Goal: Task Accomplishment & Management: Manage account settings

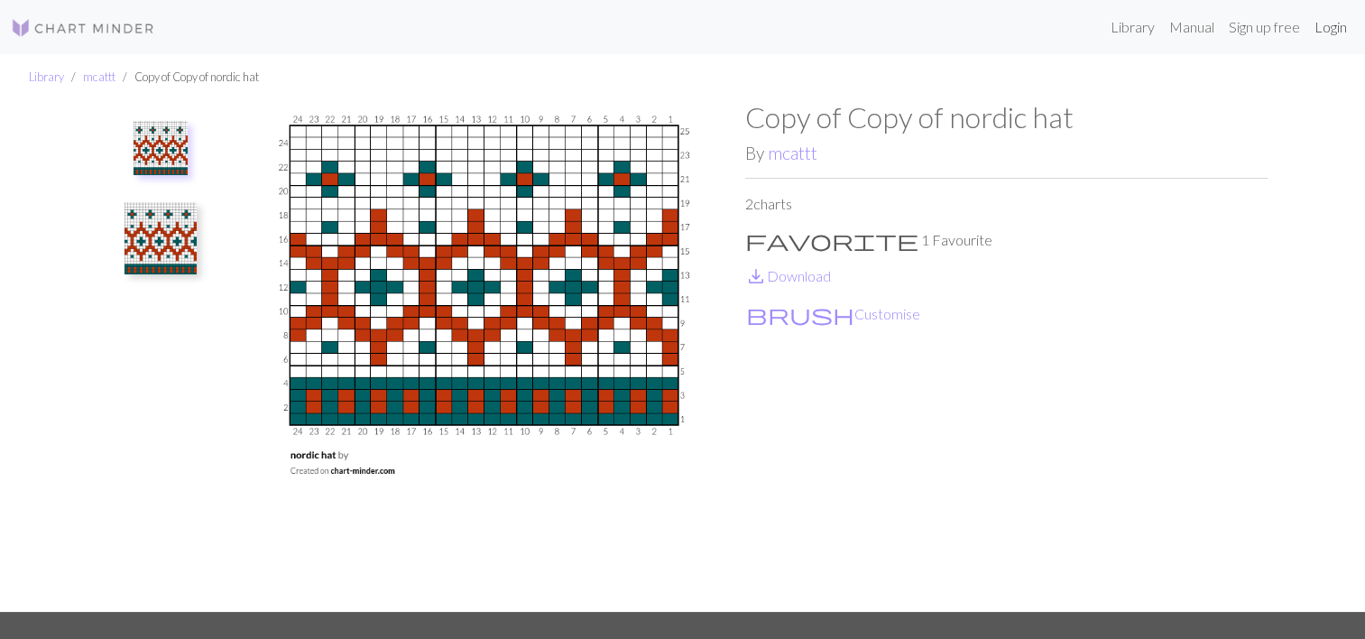
click at [1331, 35] on link "Login" at bounding box center [1330, 27] width 47 height 36
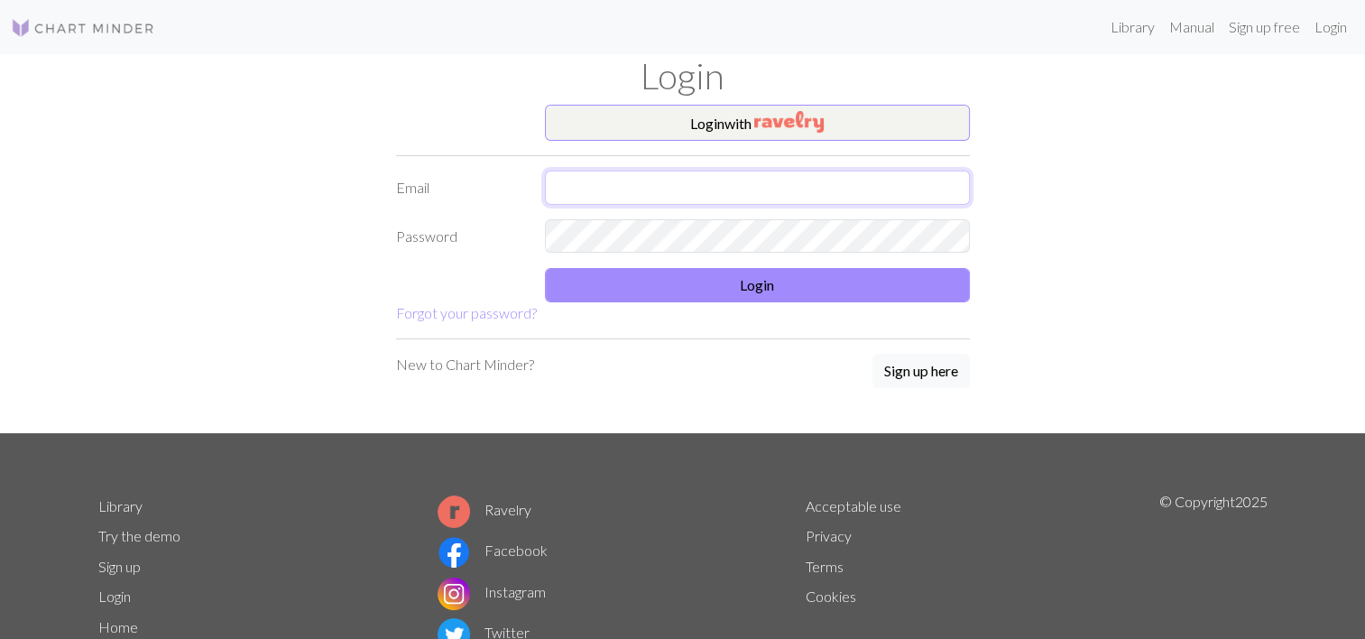
click at [849, 188] on input "text" at bounding box center [757, 188] width 425 height 34
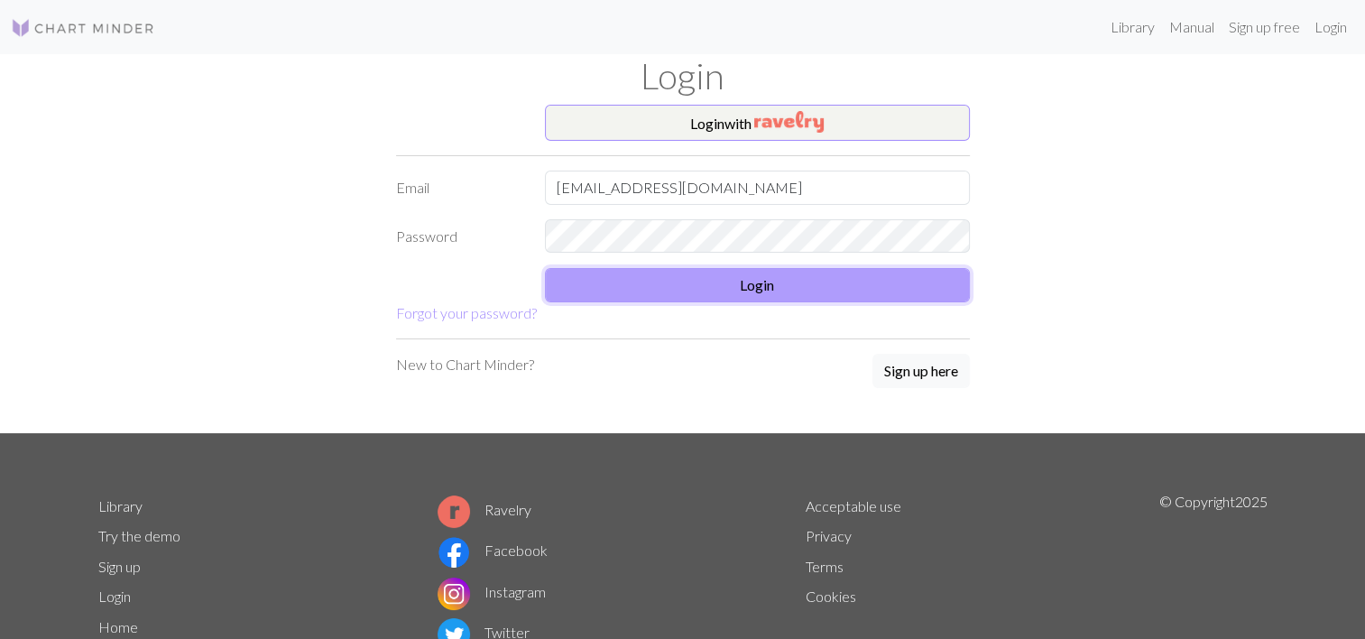
click at [706, 285] on button "Login" at bounding box center [757, 285] width 425 height 34
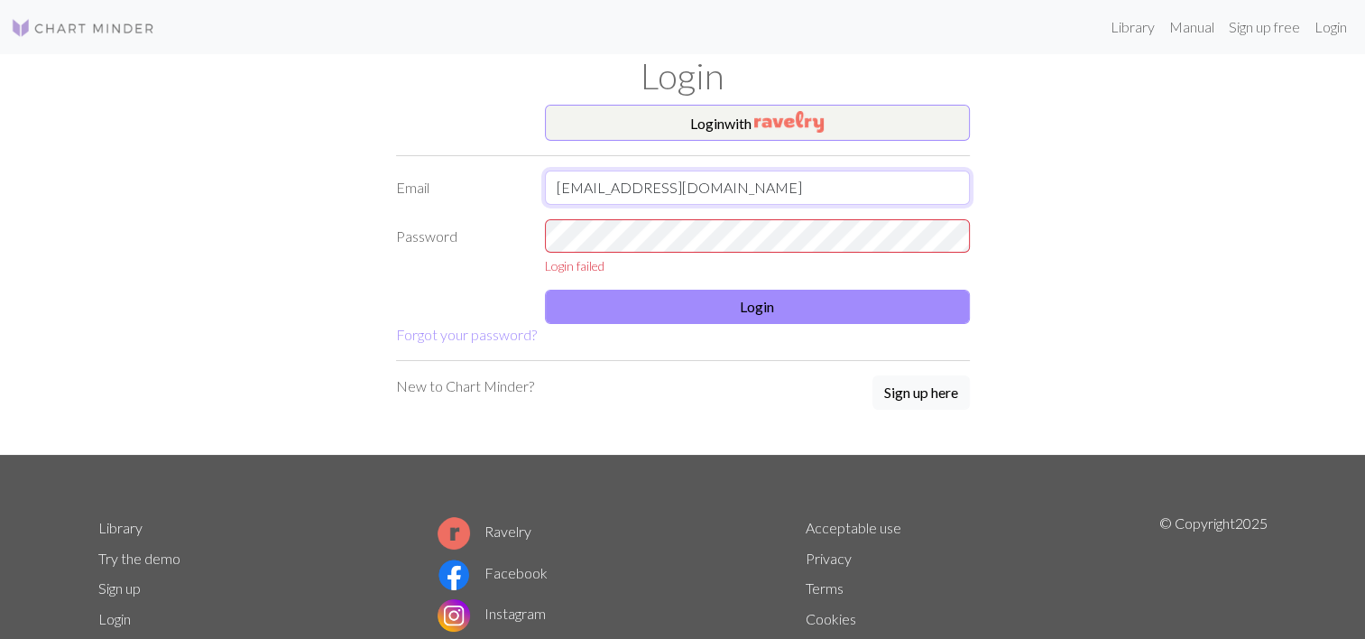
click at [846, 190] on input "[EMAIL_ADDRESS][DOMAIN_NAME]" at bounding box center [757, 188] width 425 height 34
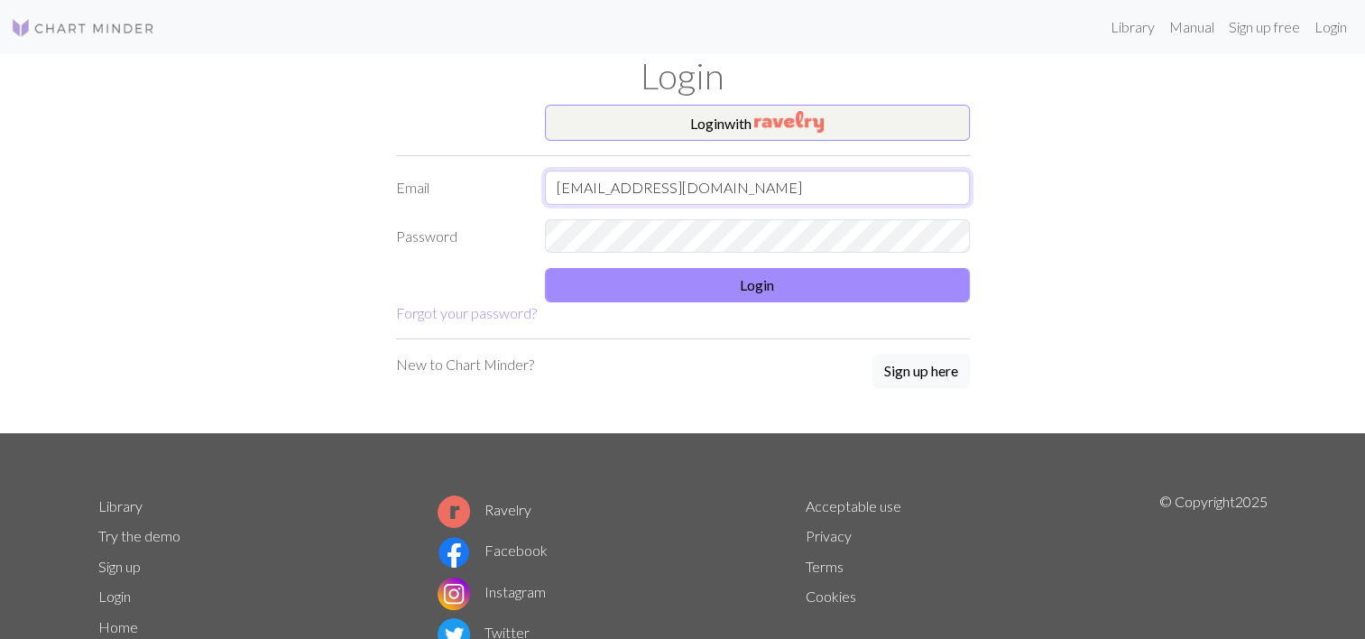
click at [846, 190] on input "[EMAIL_ADDRESS][DOMAIN_NAME]" at bounding box center [757, 188] width 425 height 34
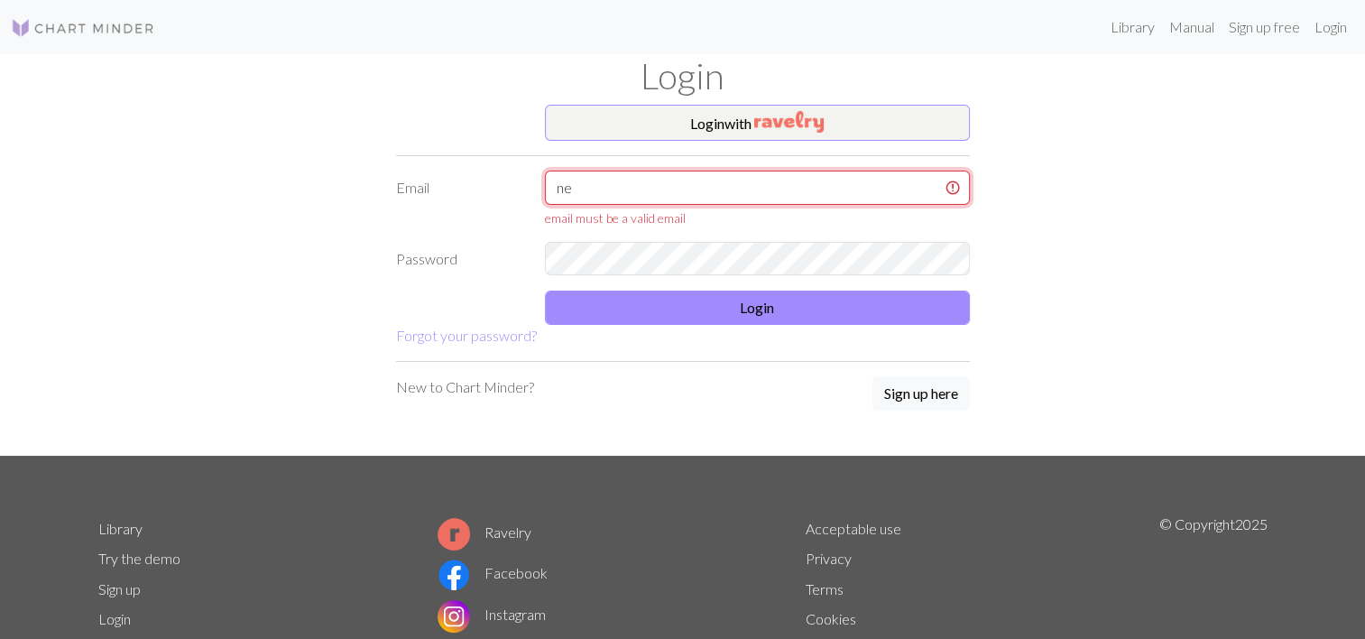
type input "n"
click at [846, 190] on input "text" at bounding box center [757, 188] width 425 height 34
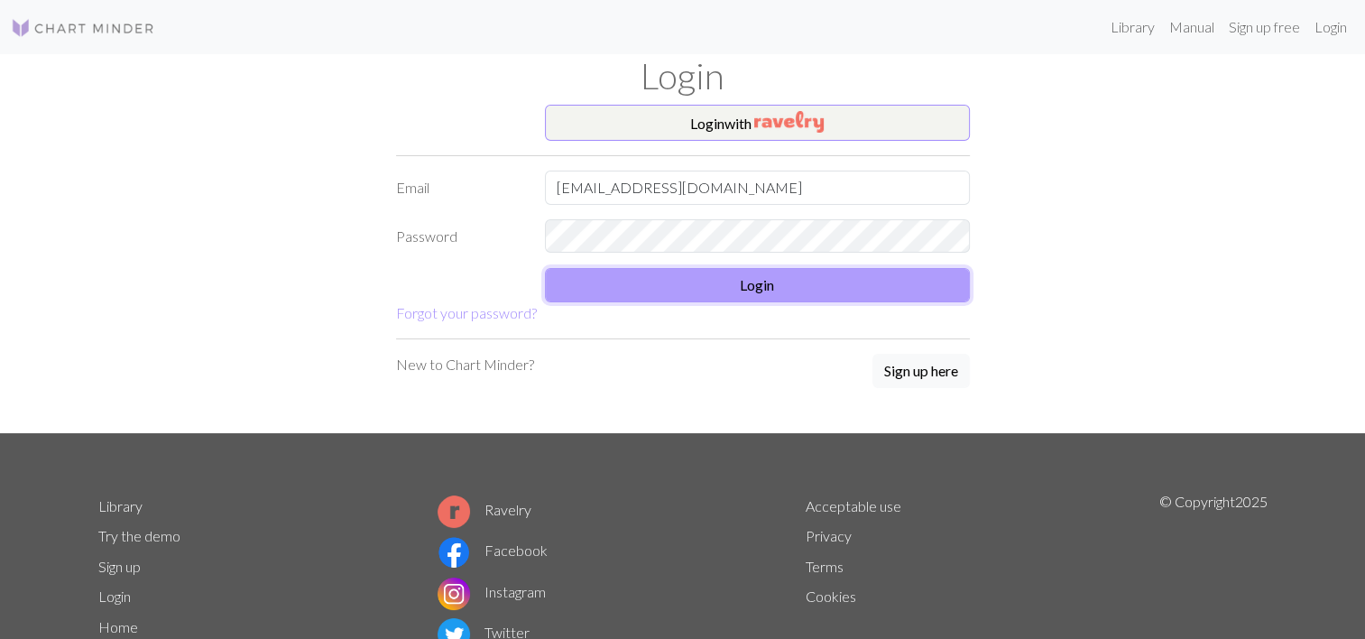
click at [723, 292] on button "Login" at bounding box center [757, 285] width 425 height 34
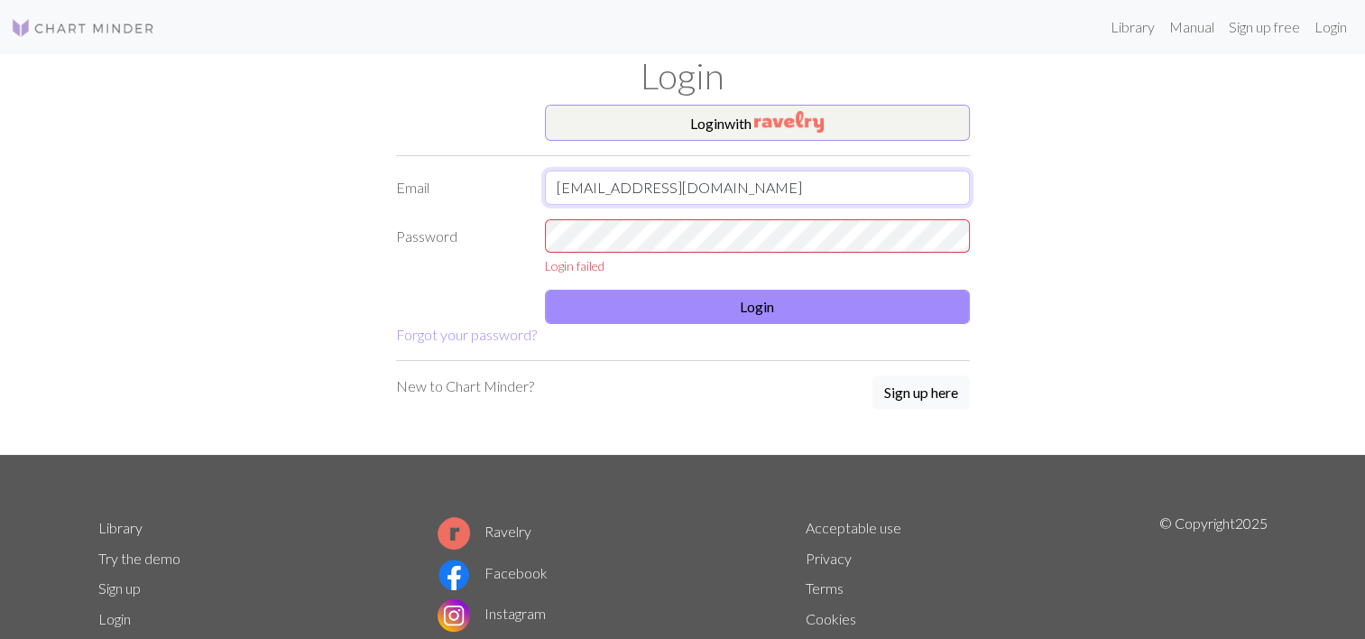
click at [737, 191] on input "[EMAIL_ADDRESS][DOMAIN_NAME]" at bounding box center [757, 188] width 425 height 34
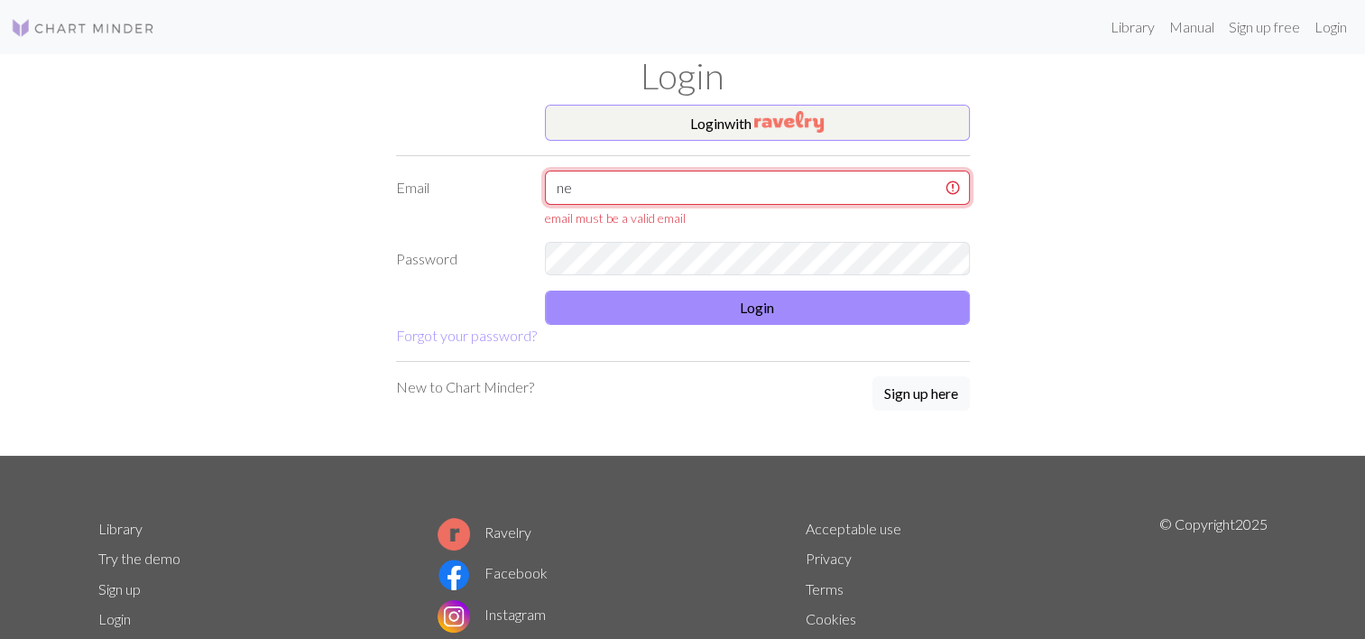
type input "n"
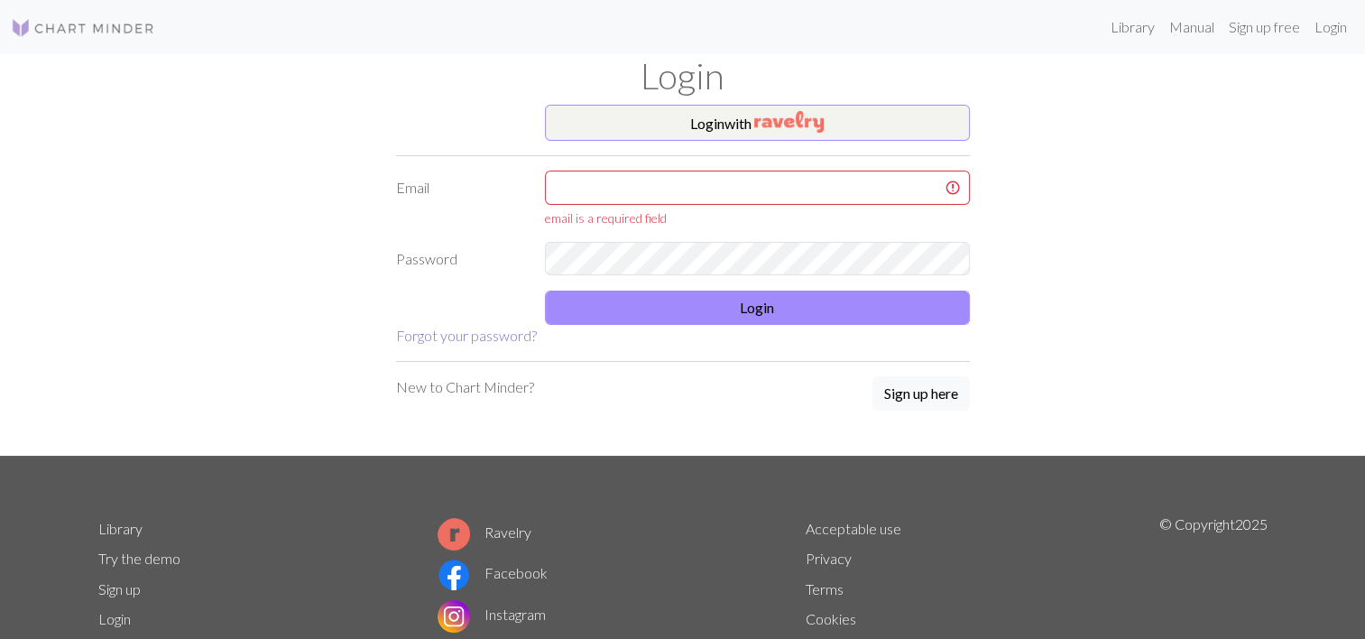
click at [444, 332] on link "Forgot your password?" at bounding box center [466, 335] width 141 height 17
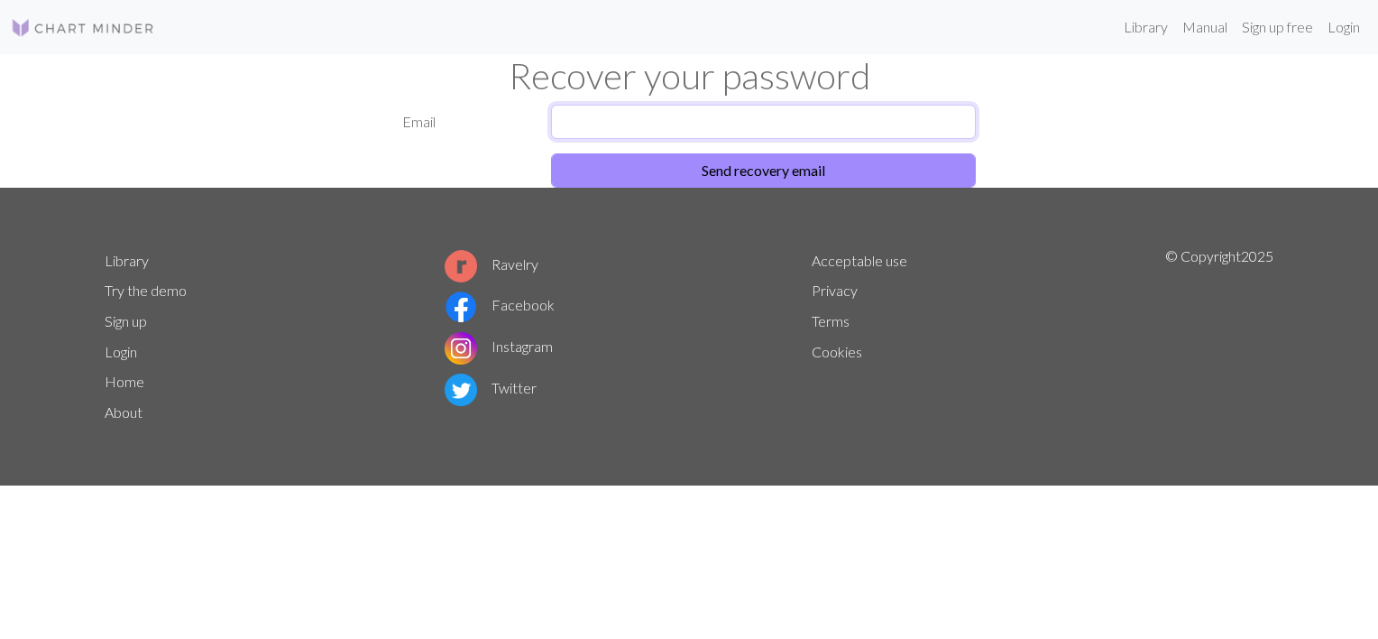
click at [786, 129] on input "text" at bounding box center [763, 122] width 425 height 34
type input "[EMAIL_ADDRESS][DOMAIN_NAME]"
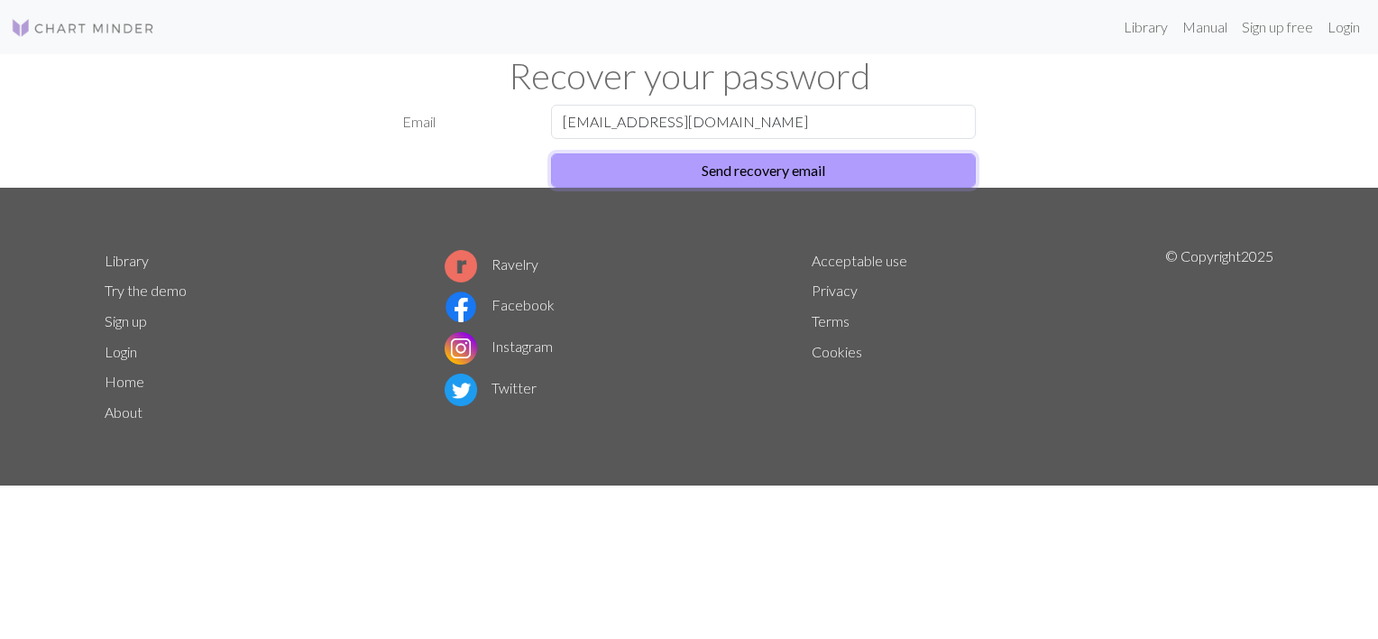
click at [724, 162] on button "Send recovery email" at bounding box center [763, 170] width 425 height 34
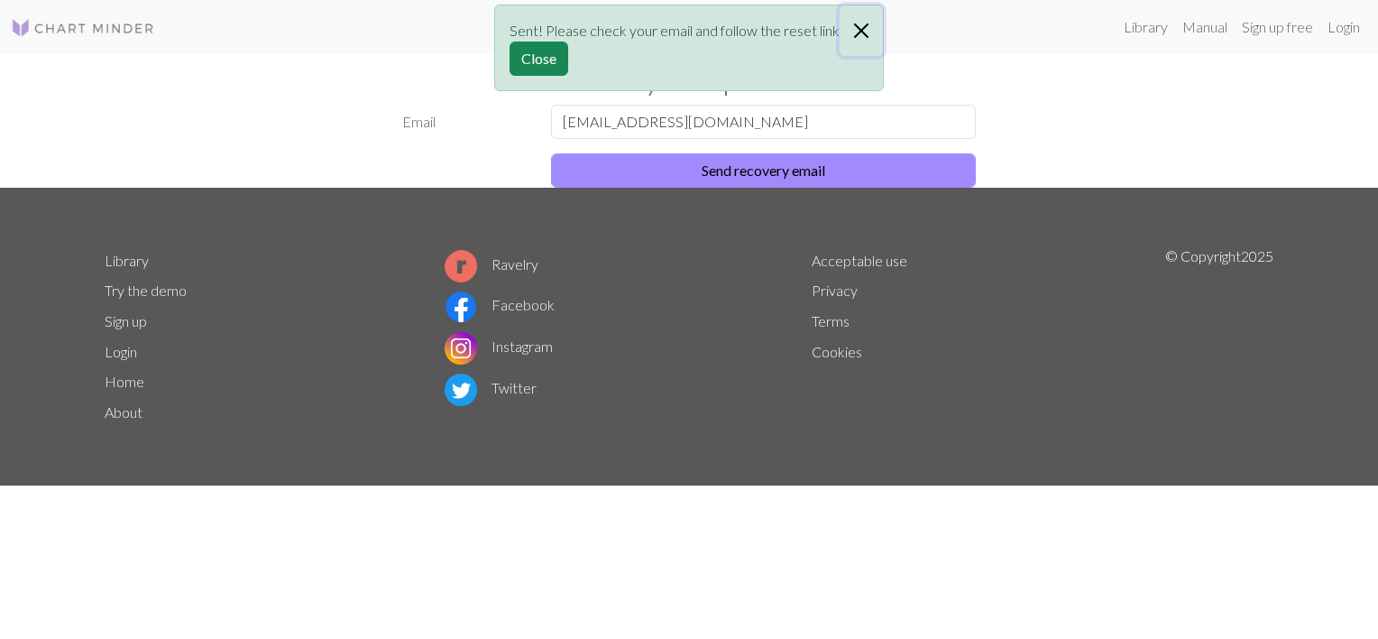
click at [859, 31] on button "Close" at bounding box center [861, 30] width 43 height 51
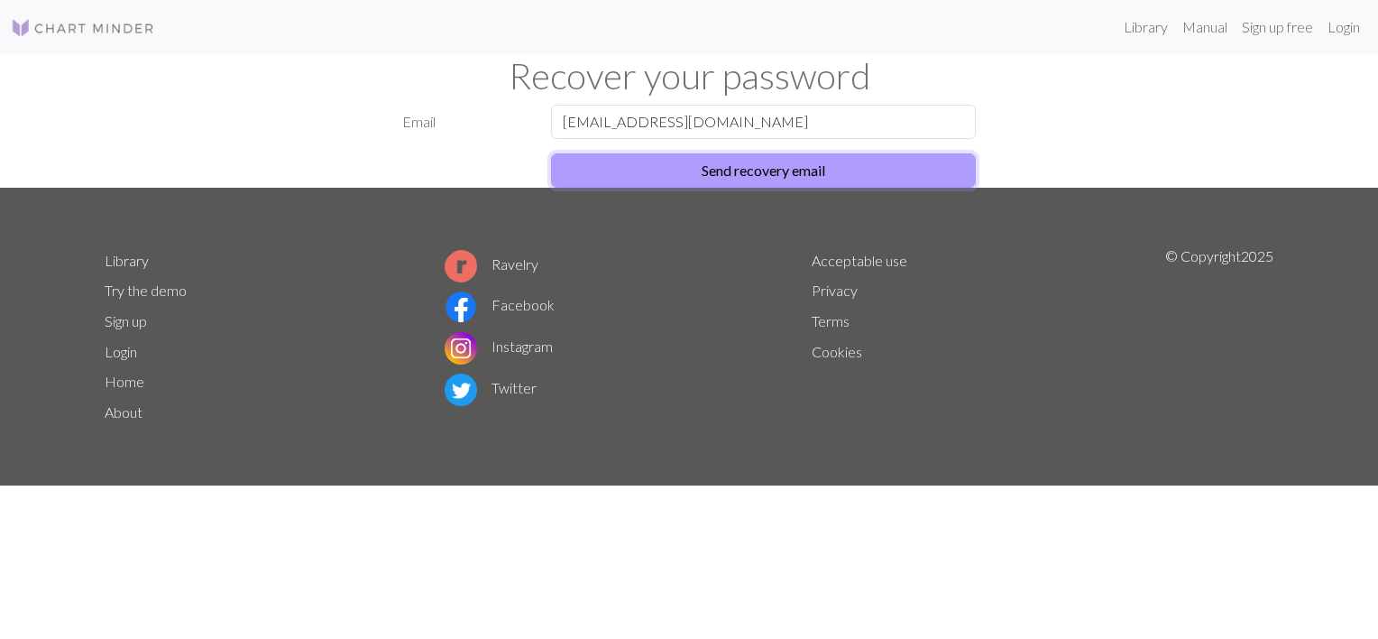
click at [639, 173] on button "Send recovery email" at bounding box center [763, 170] width 425 height 34
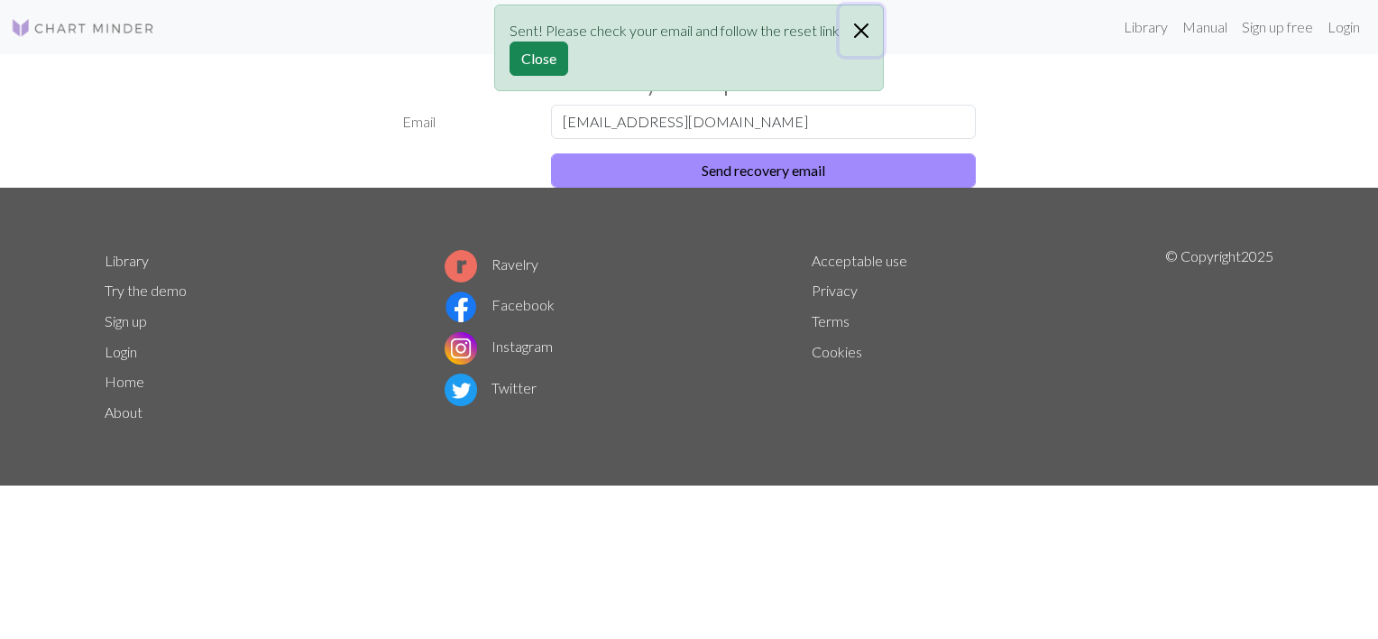
click at [866, 29] on button "Close" at bounding box center [861, 30] width 43 height 51
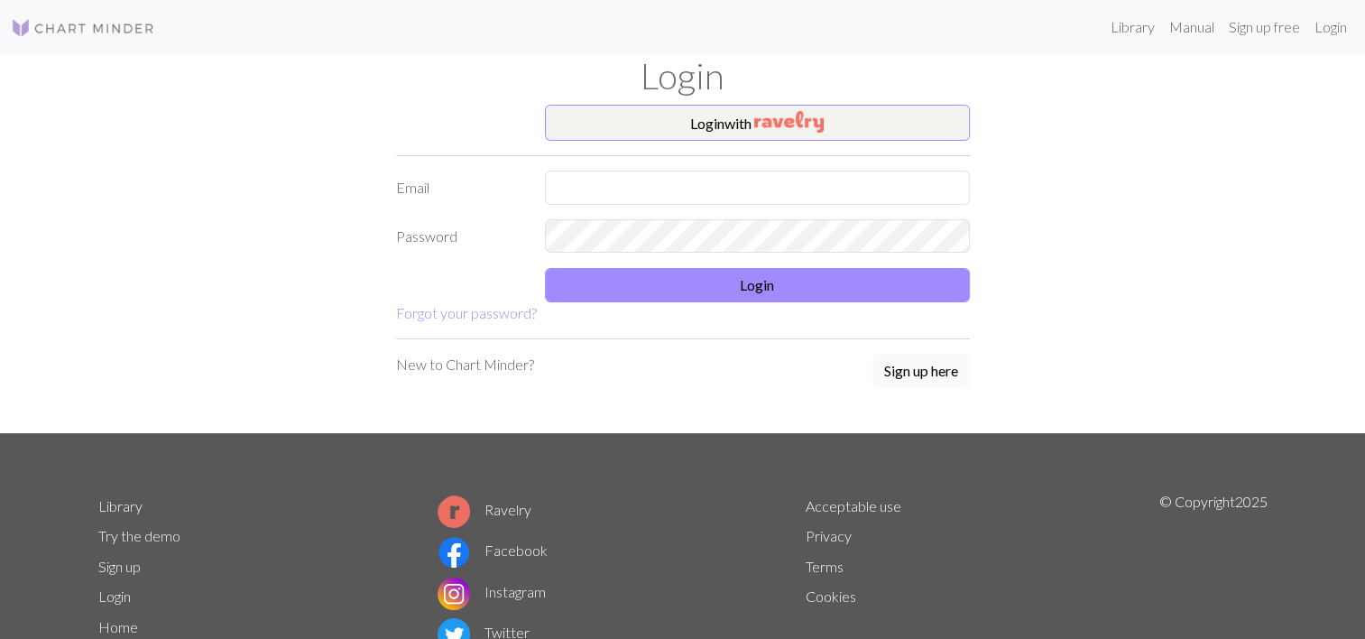
click at [899, 376] on button "Sign up here" at bounding box center [920, 371] width 97 height 34
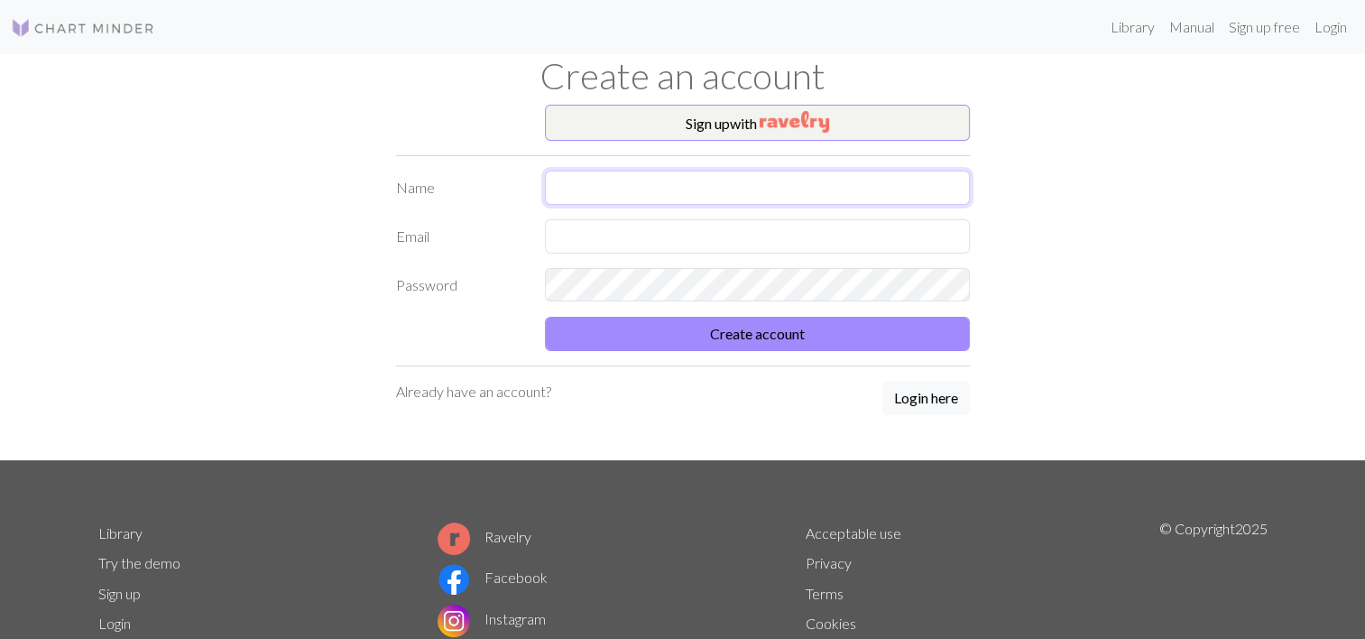
click at [693, 185] on input "text" at bounding box center [757, 188] width 425 height 34
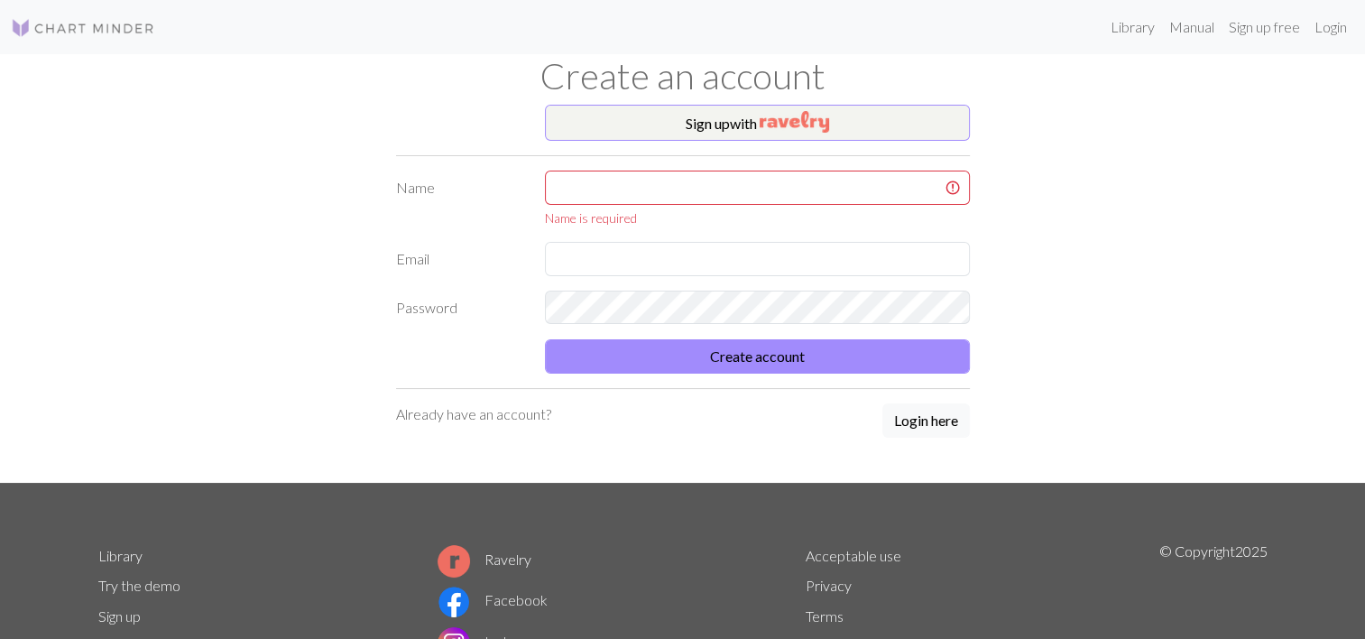
click at [314, 292] on div "Sign up with Name Name is required Email Password Create account Already have a…" at bounding box center [683, 294] width 1191 height 378
click at [946, 423] on button "Login here" at bounding box center [926, 420] width 88 height 34
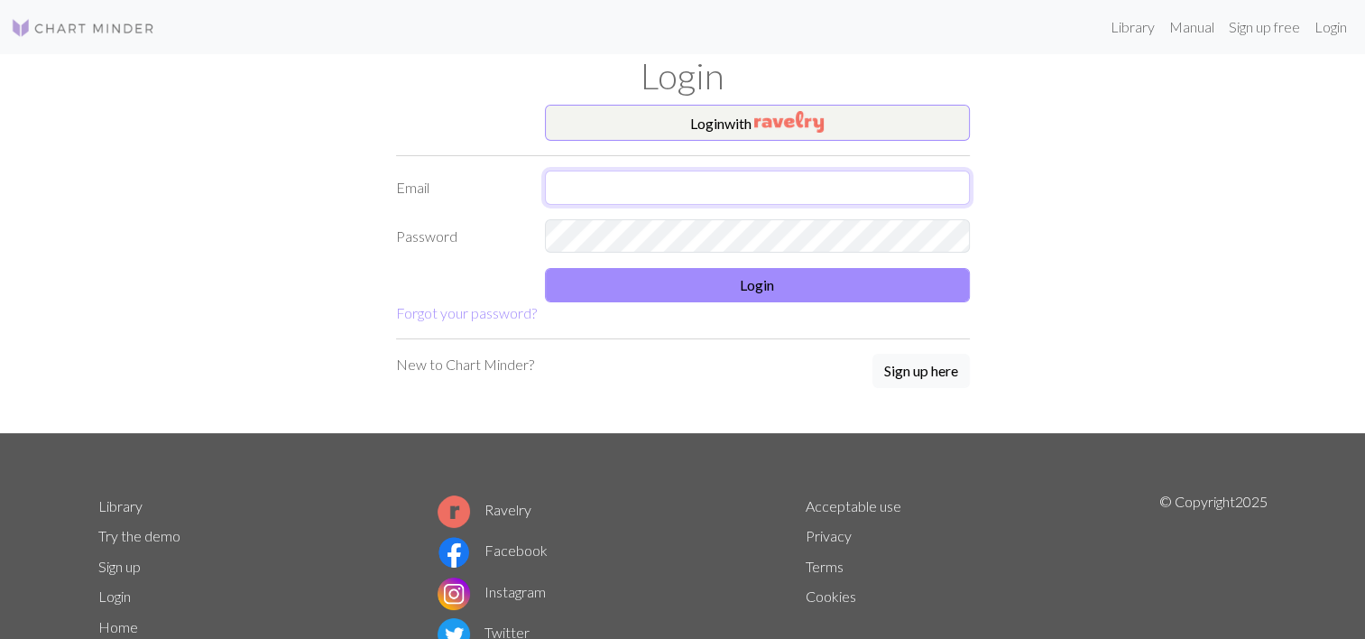
click at [653, 198] on input "text" at bounding box center [757, 188] width 425 height 34
type input "[EMAIL_ADDRESS][DOMAIN_NAME]"
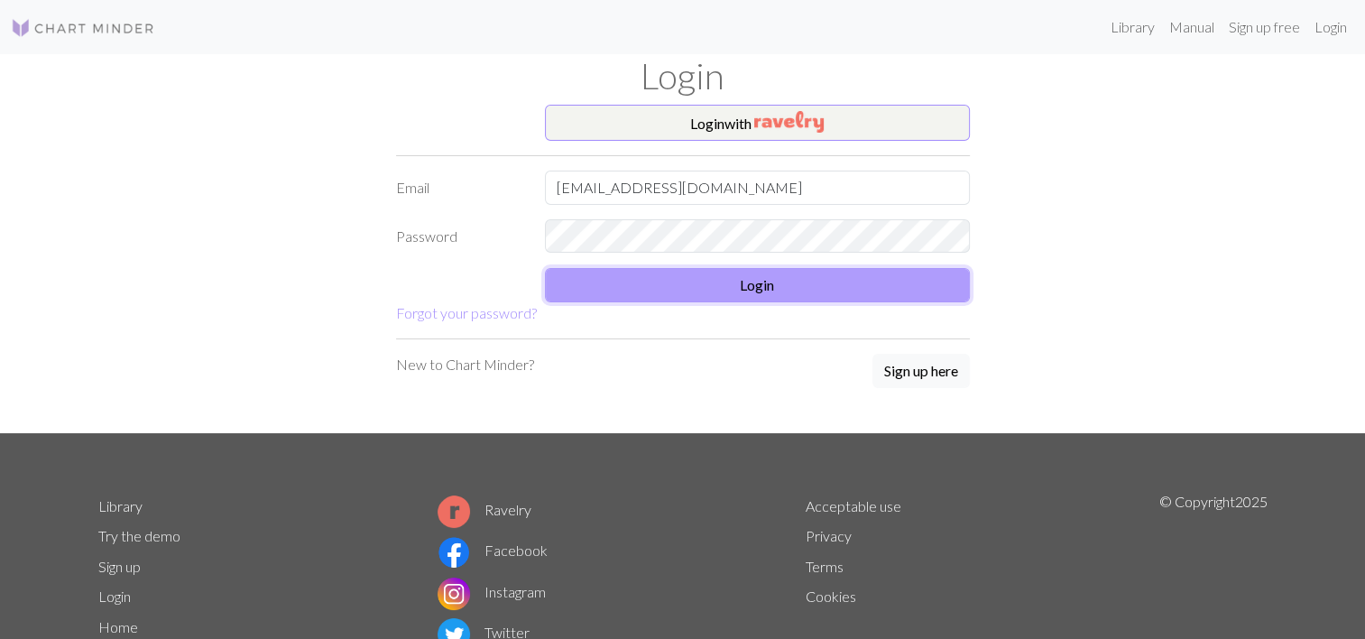
click at [671, 282] on button "Login" at bounding box center [757, 285] width 425 height 34
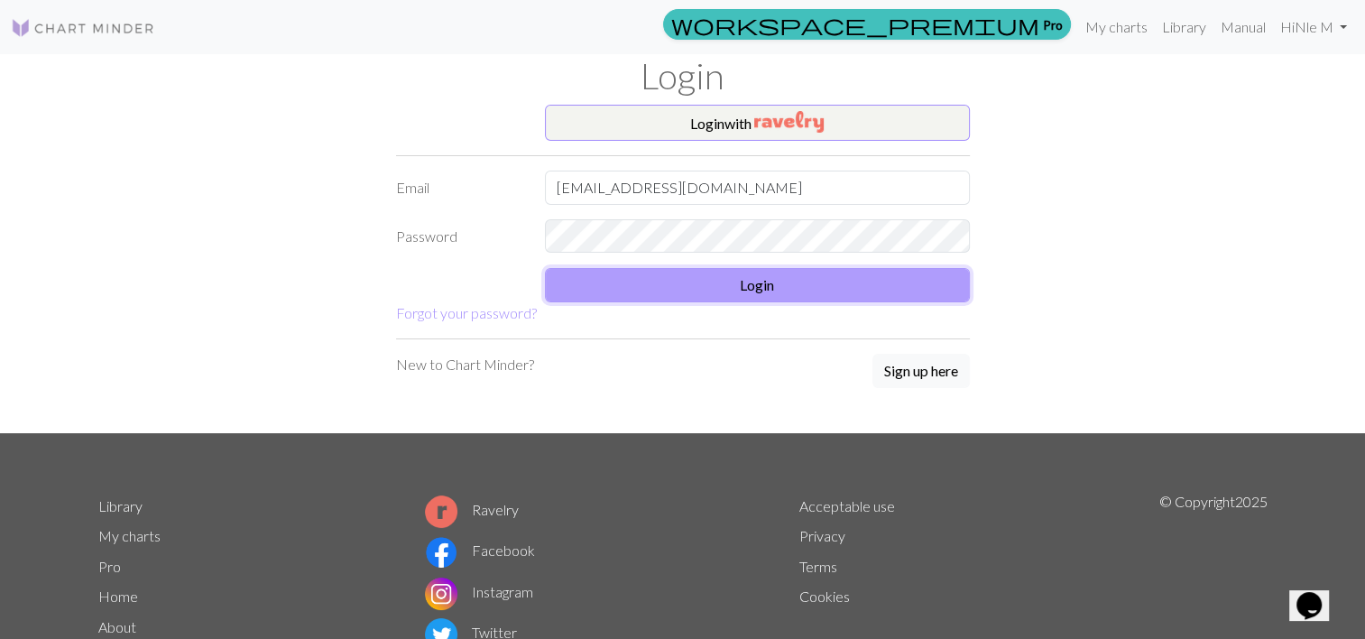
click at [671, 282] on button "Login" at bounding box center [757, 285] width 425 height 34
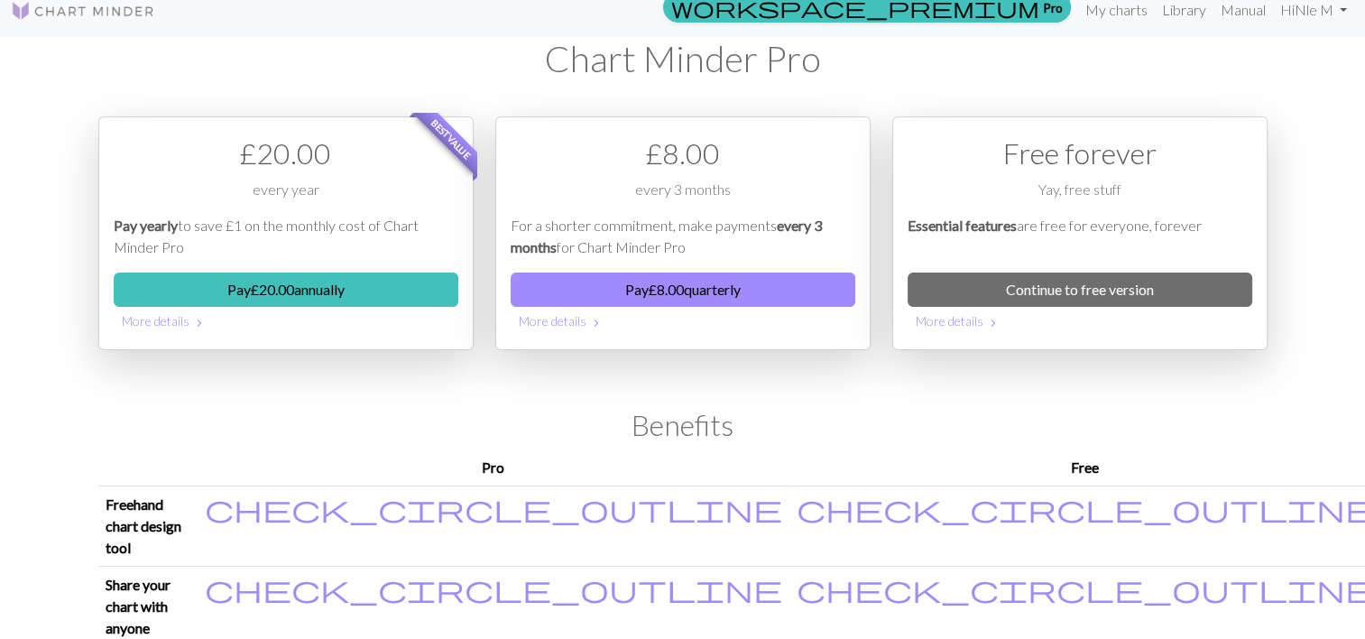
scroll to position [18, 0]
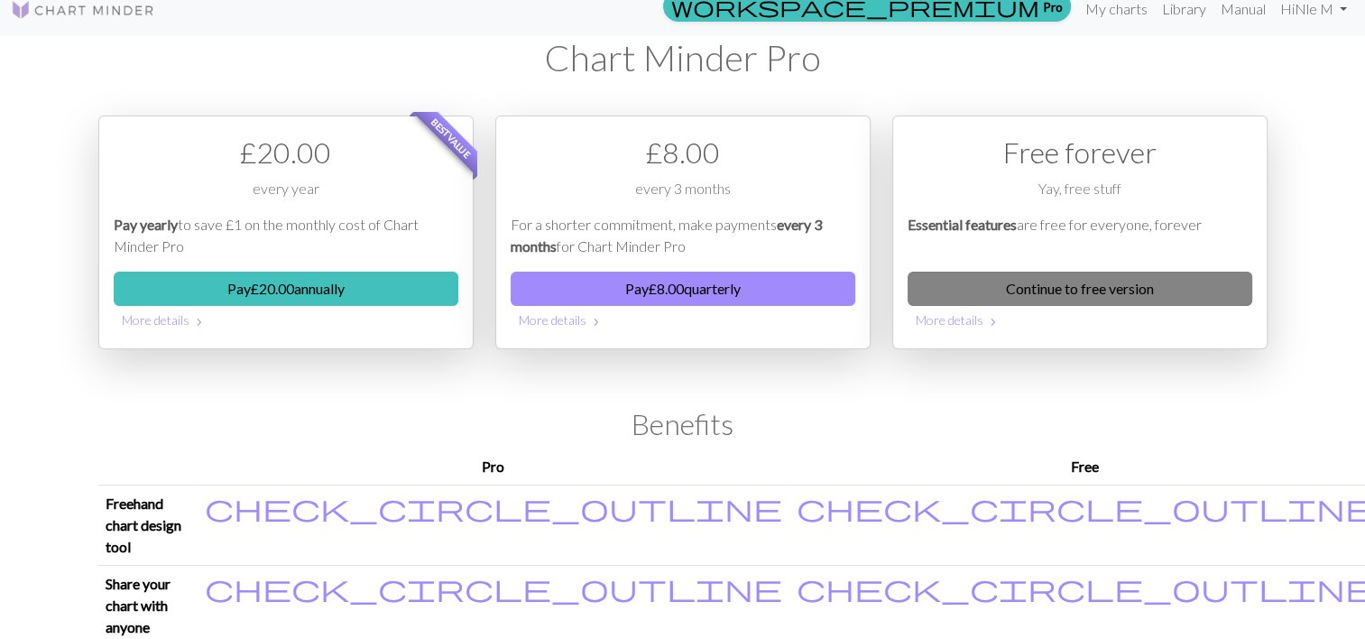
click at [1012, 285] on link "Continue to free version" at bounding box center [1080, 289] width 345 height 34
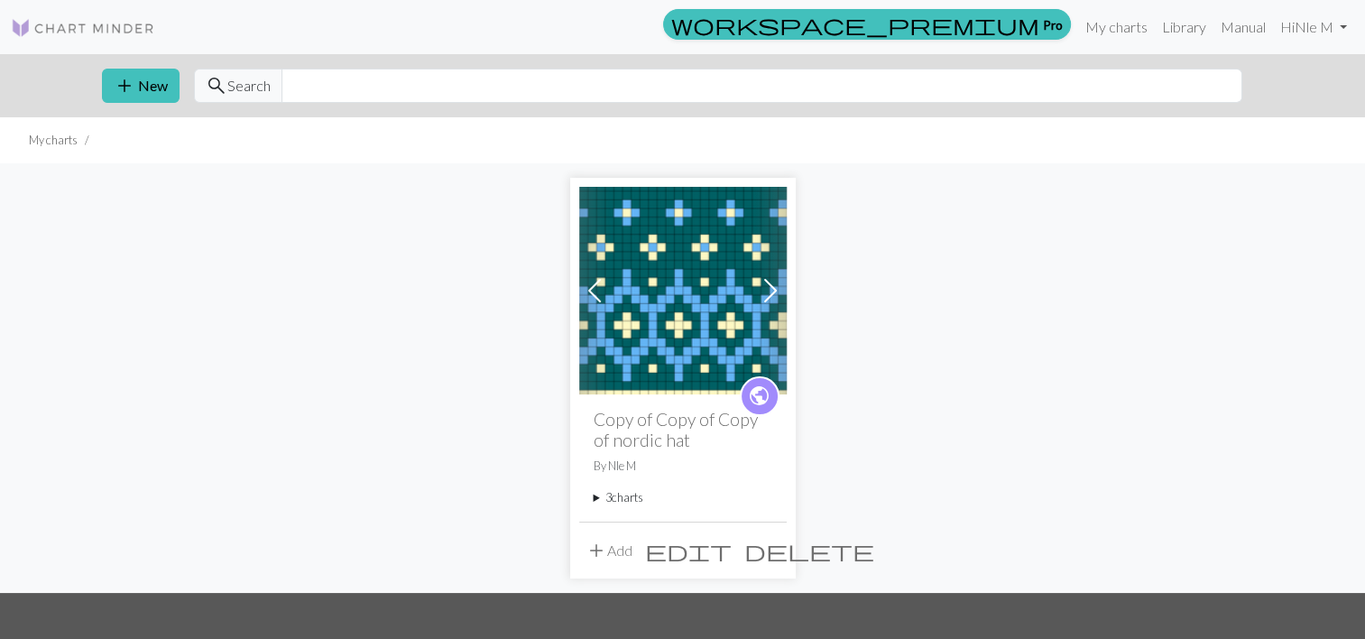
click at [674, 339] on img at bounding box center [682, 290] width 207 height 207
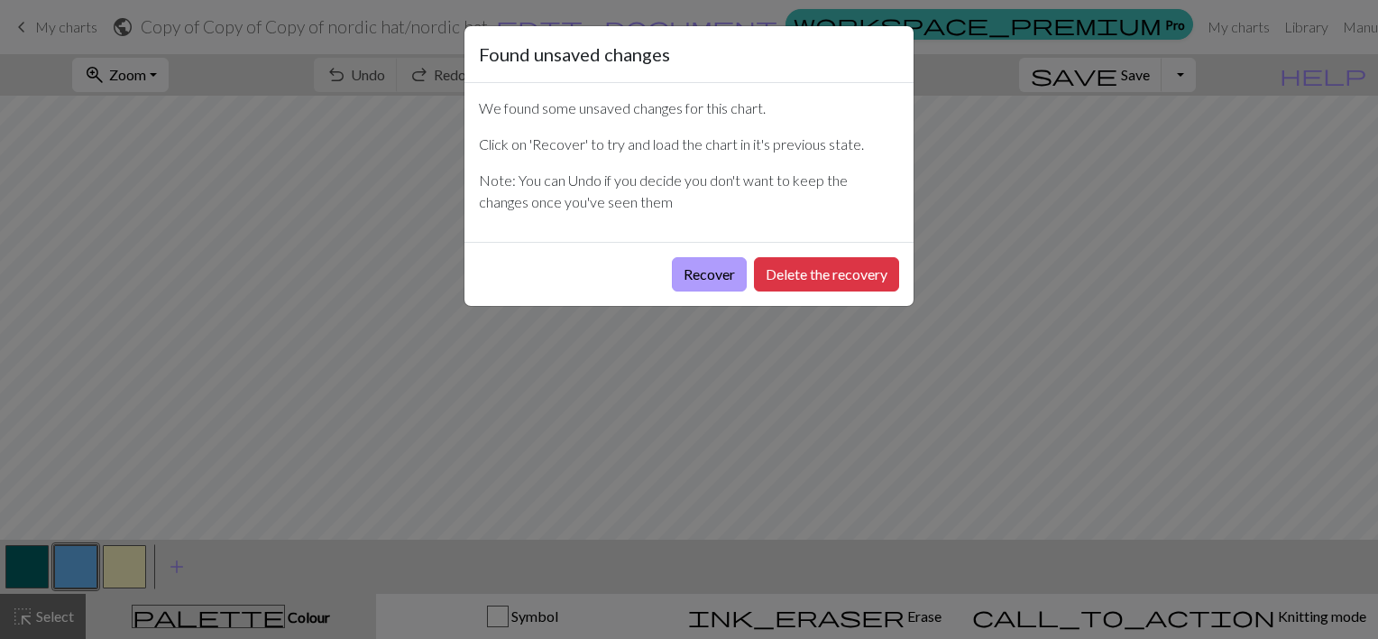
click at [714, 278] on button "Recover" at bounding box center [709, 274] width 75 height 34
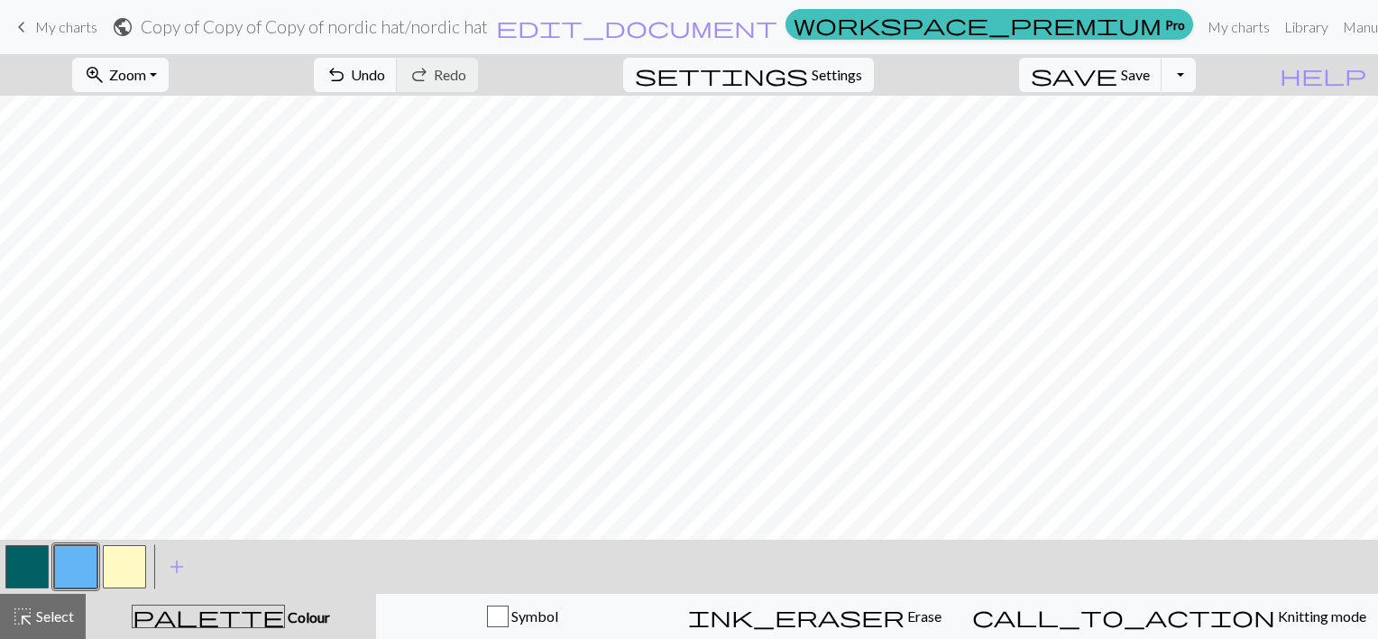
click at [29, 567] on button "button" at bounding box center [26, 566] width 43 height 43
click at [126, 563] on button "button" at bounding box center [124, 566] width 43 height 43
click at [385, 73] on span "Undo" at bounding box center [368, 74] width 34 height 17
